Goal: Task Accomplishment & Management: Manage account settings

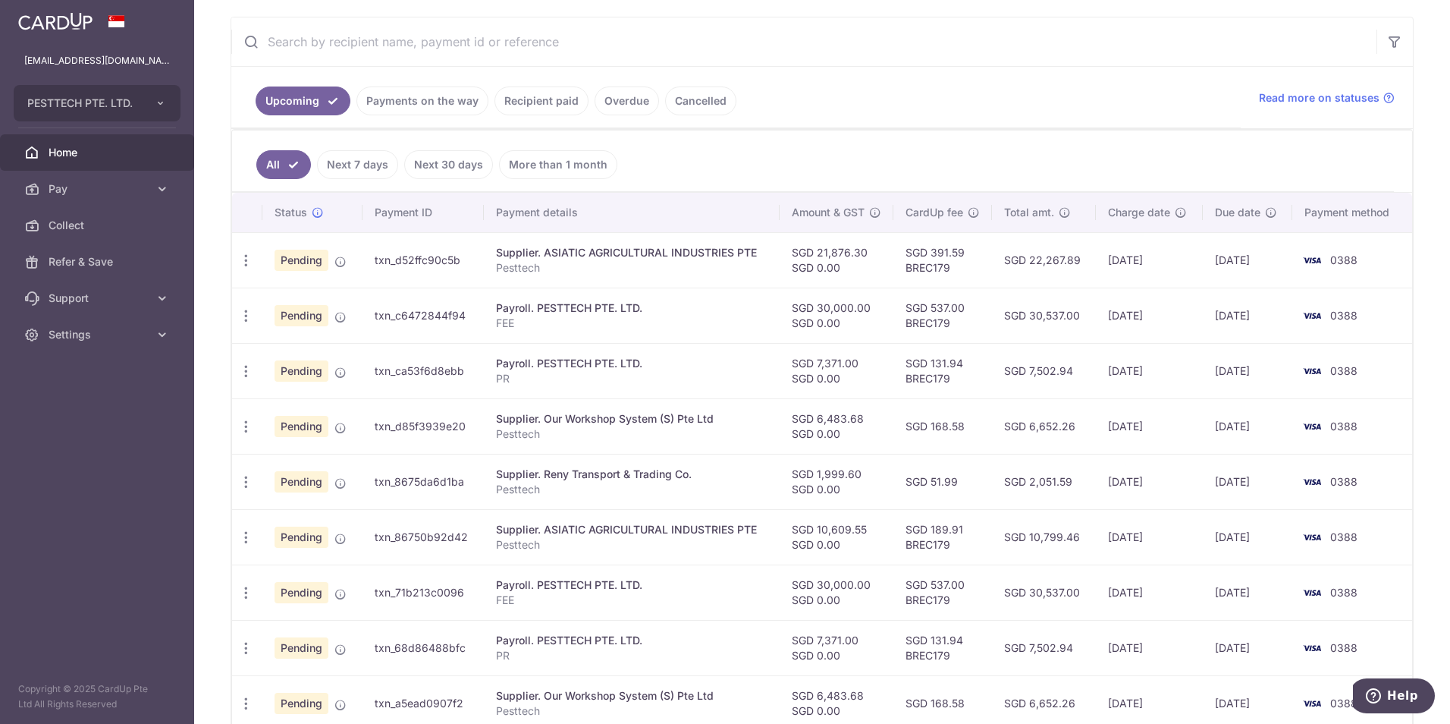
scroll to position [303, 0]
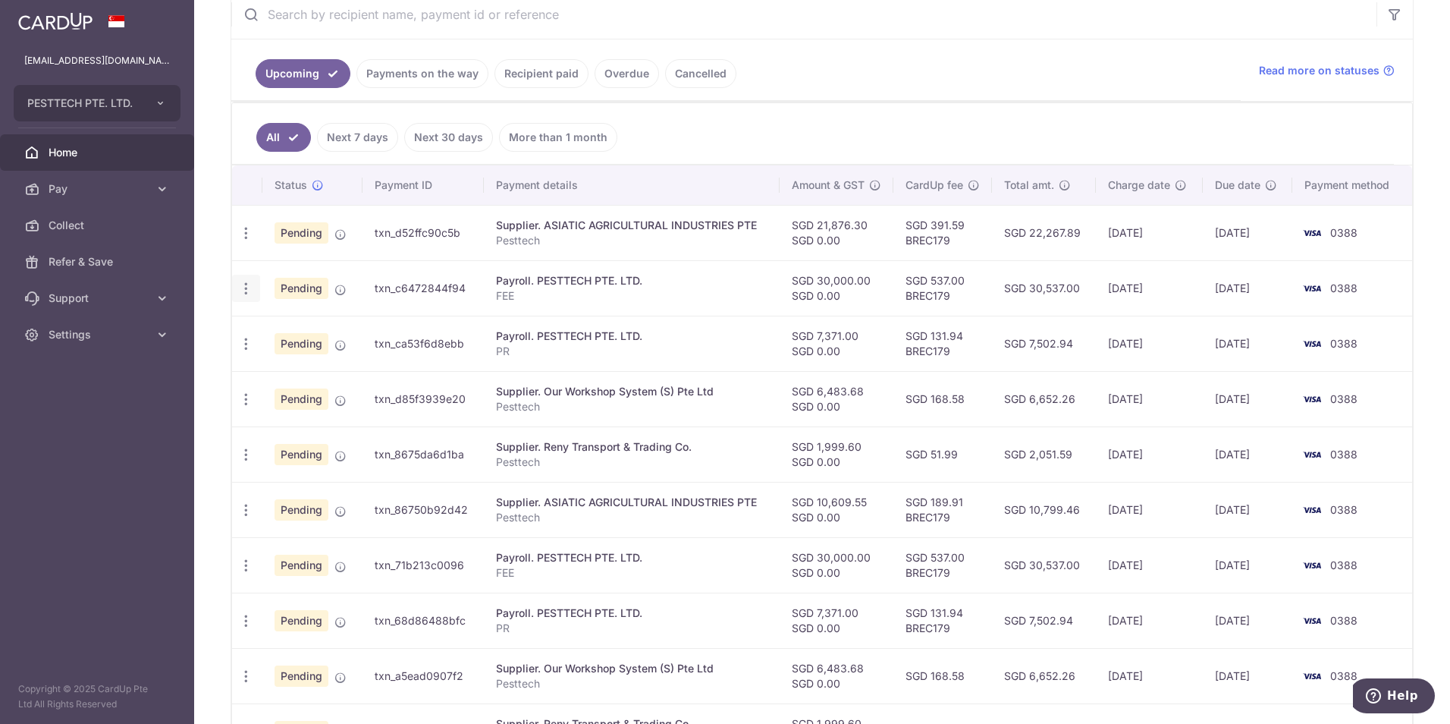
click at [251, 281] on icon "button" at bounding box center [246, 289] width 16 height 16
click at [218, 228] on div "× Pause Schedule Pause all future payments in this series Pause just this one p…" at bounding box center [822, 362] width 1256 height 724
click at [243, 227] on icon "button" at bounding box center [246, 233] width 16 height 16
